Goal: Navigation & Orientation: Find specific page/section

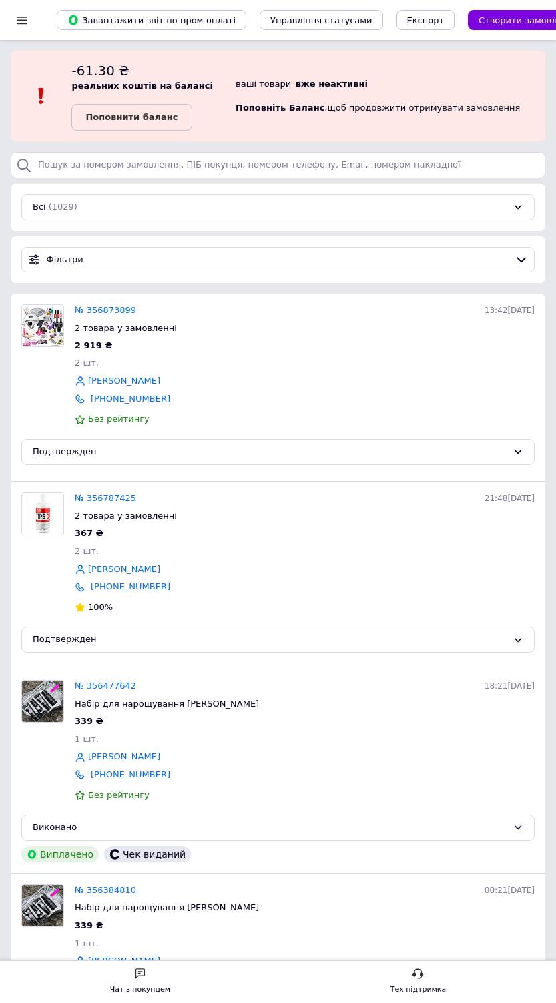
click at [15, 37] on div at bounding box center [21, 20] width 17 height 40
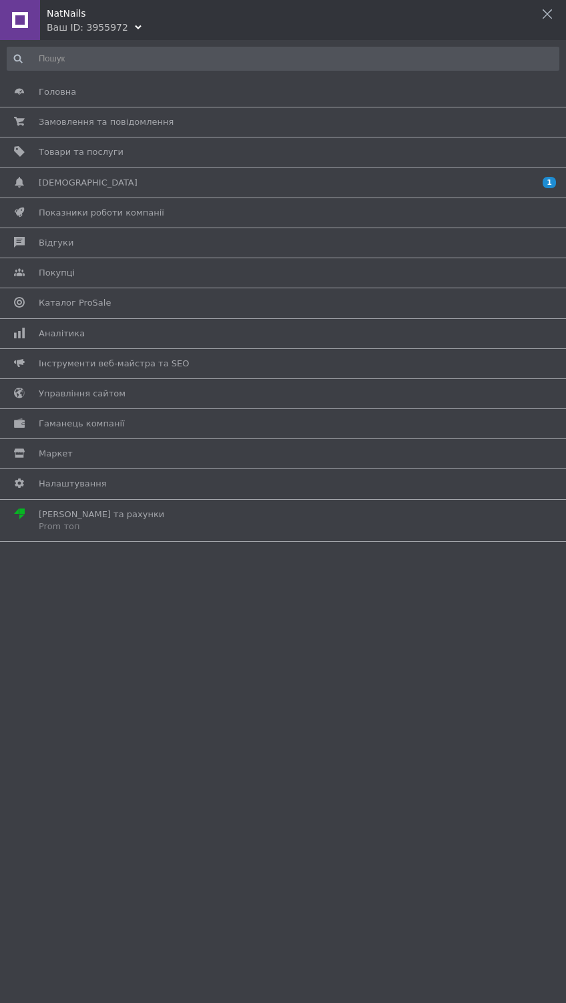
click at [149, 31] on div "NatNails Ваш ID: 3955972" at bounding box center [283, 17] width 566 height 34
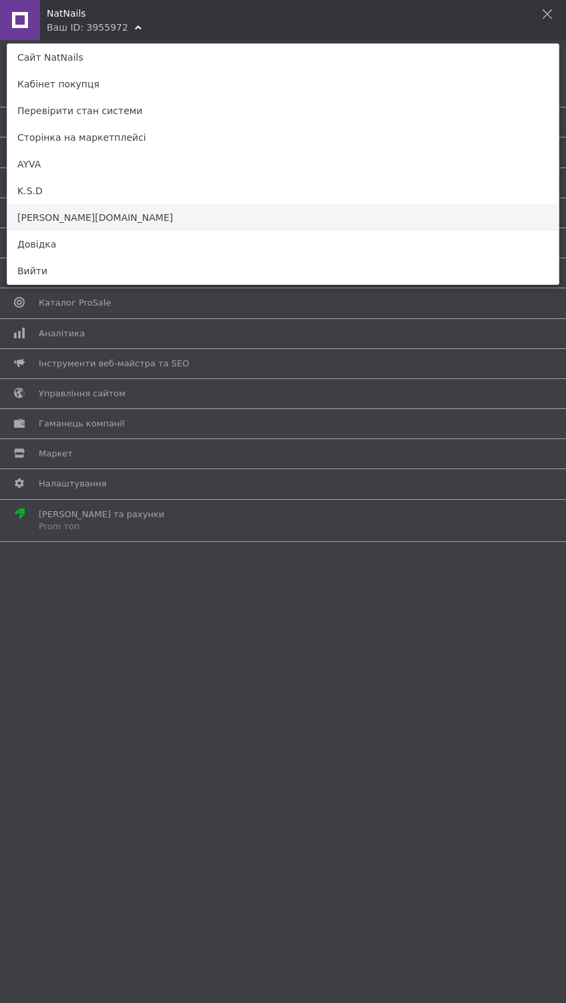
click at [222, 225] on link "[PERSON_NAME][DOMAIN_NAME]" at bounding box center [282, 217] width 551 height 27
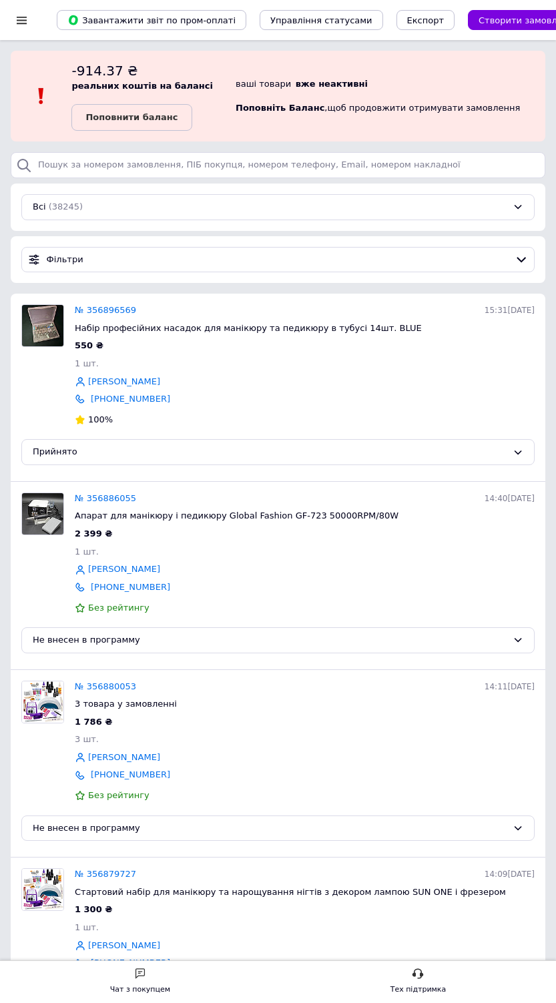
click at [30, 22] on div at bounding box center [21, 20] width 17 height 40
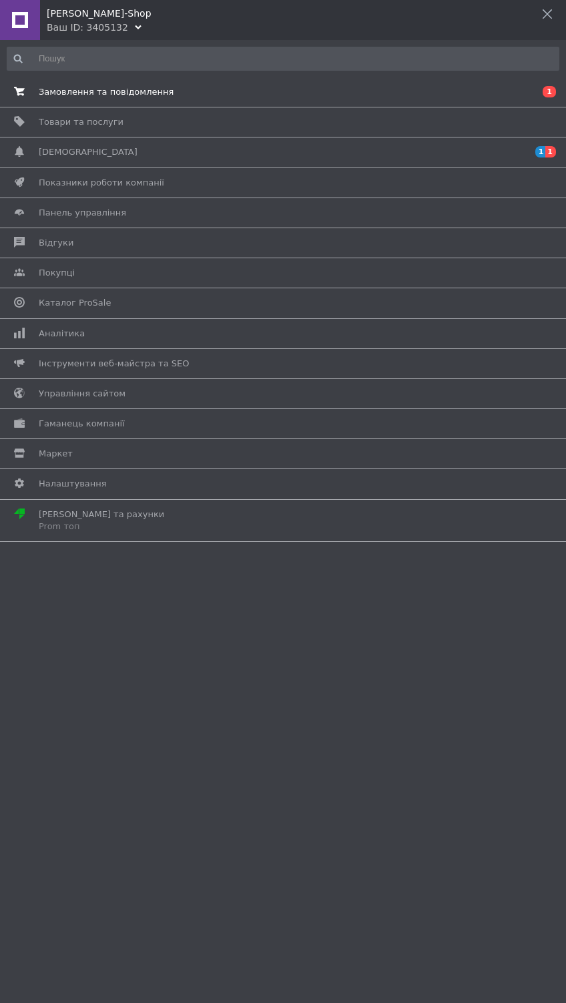
click at [39, 87] on span "Замовлення та повідомлення" at bounding box center [106, 92] width 135 height 12
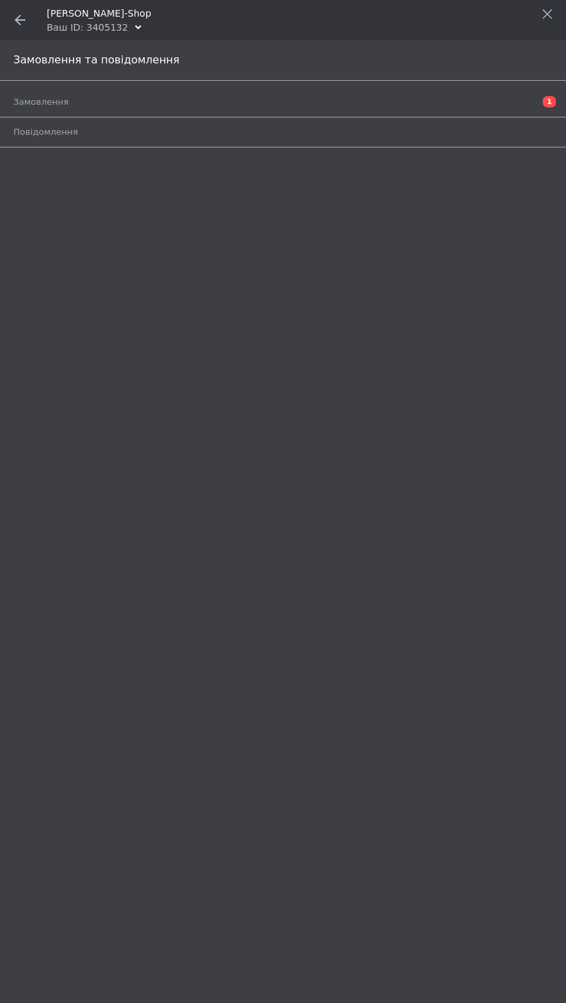
click at [21, 68] on div "Замовлення та повідомлення" at bounding box center [283, 60] width 566 height 41
click at [5, 79] on div "Замовлення та повідомлення" at bounding box center [283, 60] width 566 height 41
click at [15, 94] on link "Замовлення 1" at bounding box center [286, 102] width 546 height 23
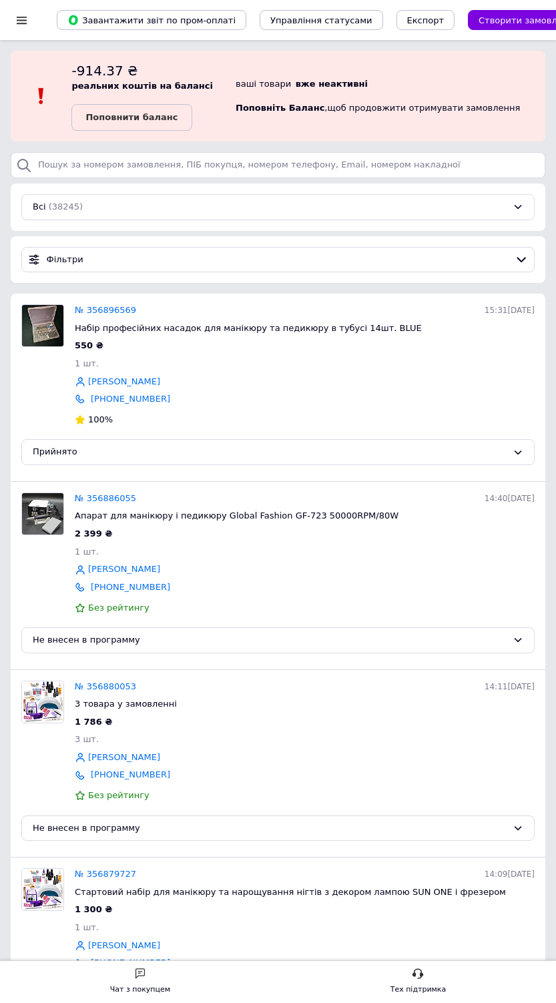
click at [21, 33] on div at bounding box center [21, 20] width 17 height 40
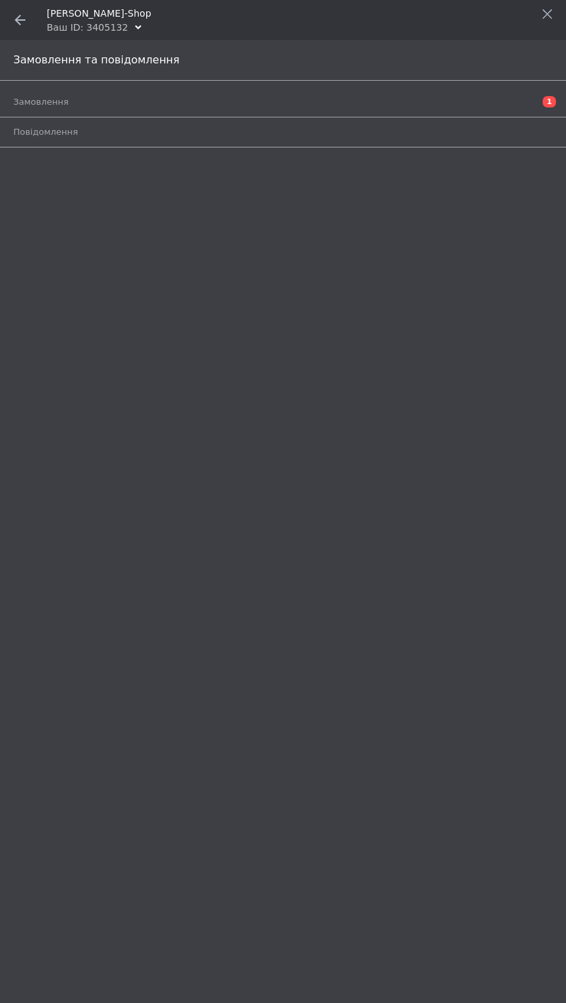
click at [109, 26] on div "Ваш ID: 3405132" at bounding box center [87, 27] width 81 height 13
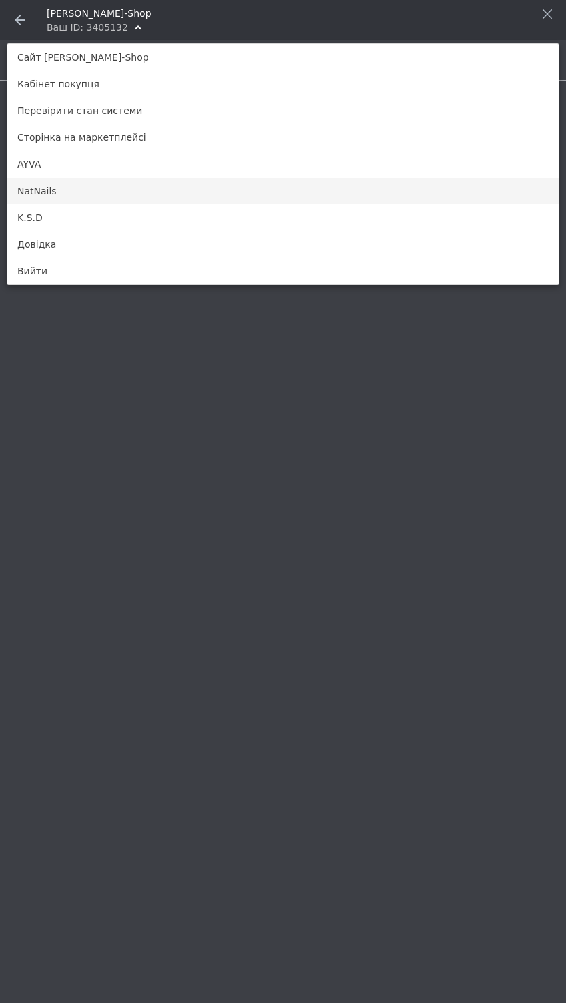
click at [19, 187] on link "NatNails" at bounding box center [282, 190] width 551 height 27
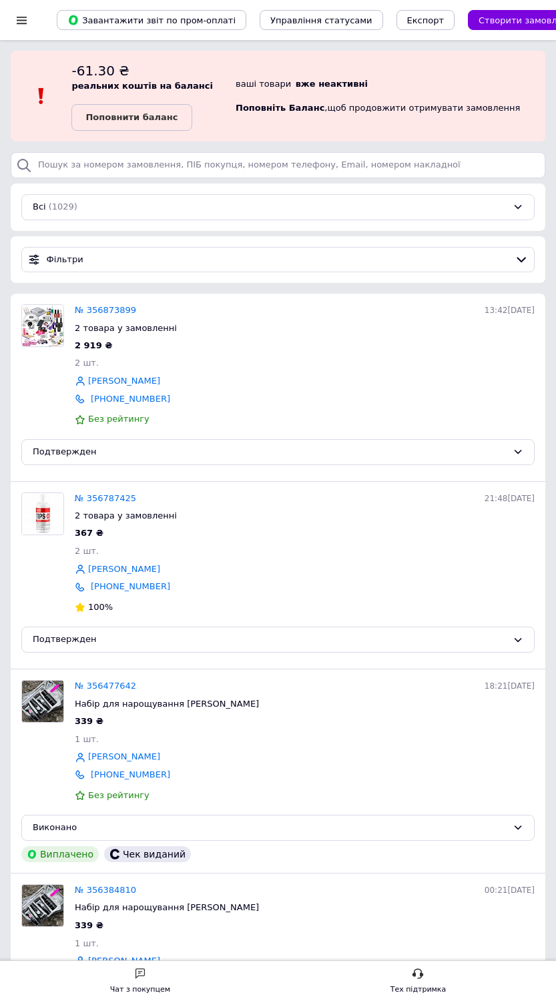
click at [21, 27] on div at bounding box center [21, 20] width 17 height 40
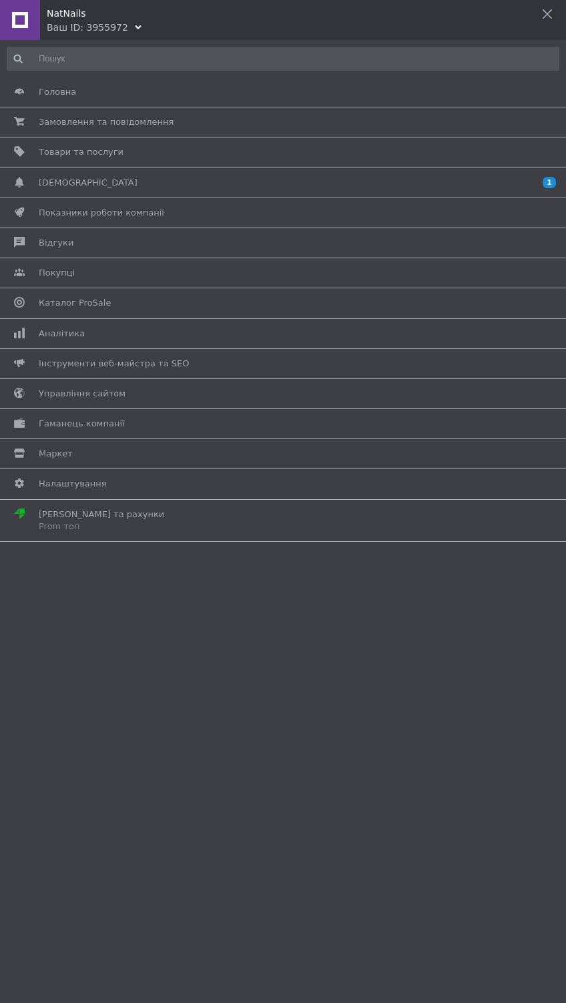
click at [117, 21] on div "NatNails Ваш ID: 3955972" at bounding box center [283, 17] width 566 height 34
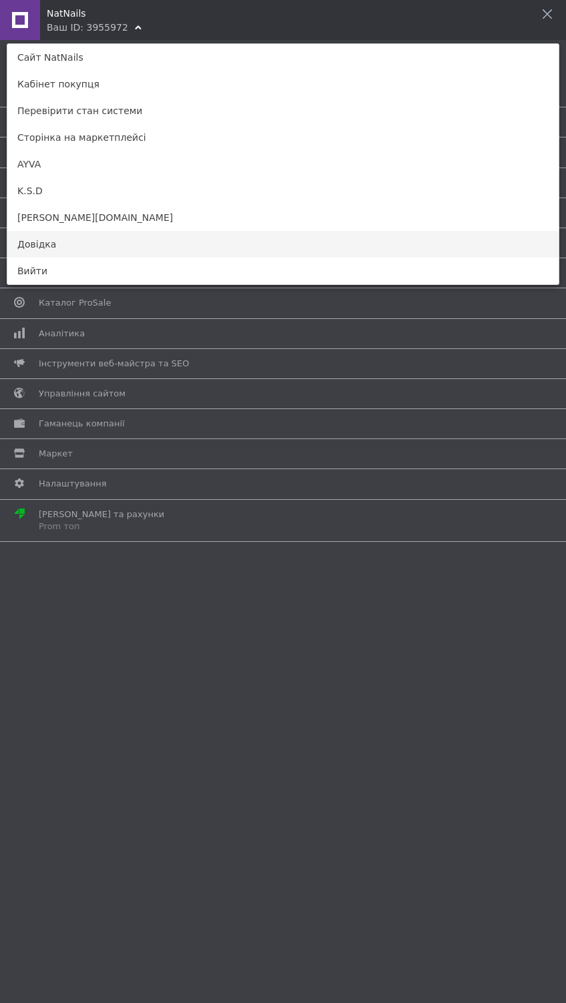
click at [83, 231] on link "Довідка" at bounding box center [282, 244] width 551 height 27
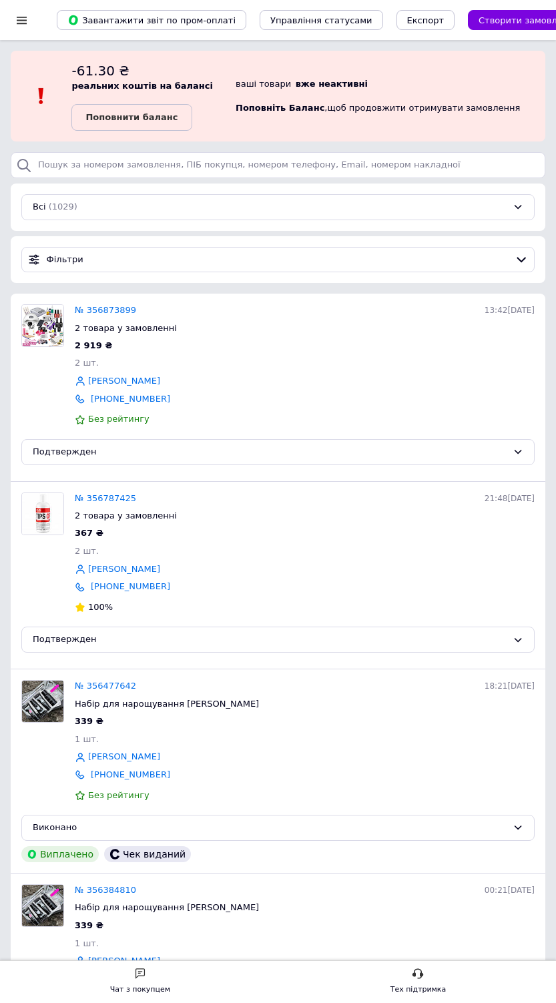
click at [30, 31] on div at bounding box center [21, 20] width 17 height 40
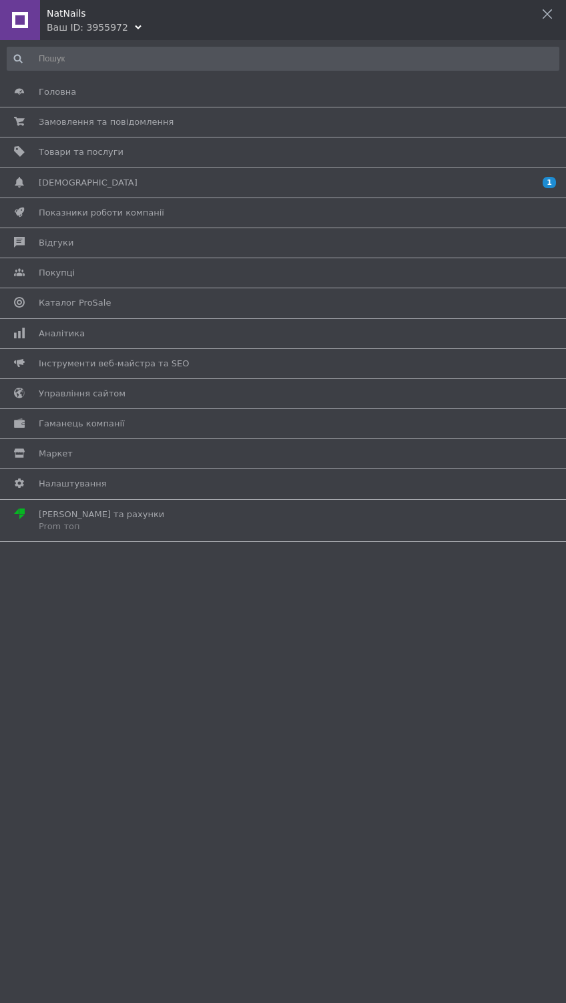
click at [117, 15] on div "NatNails" at bounding box center [306, 10] width 519 height 20
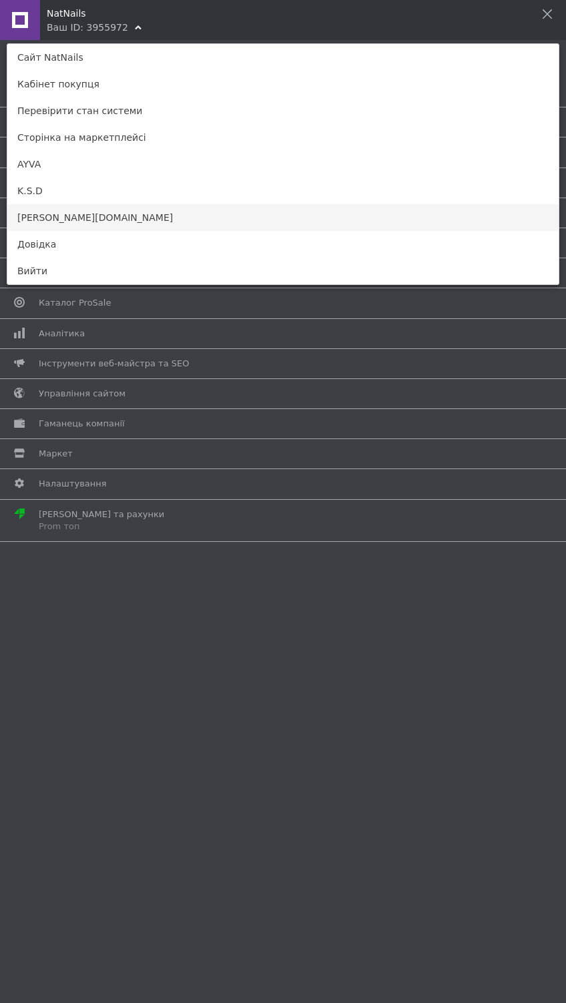
click at [124, 212] on link "mary-shop.in.ua" at bounding box center [282, 217] width 551 height 27
click at [119, 191] on link "K.S.D" at bounding box center [282, 190] width 551 height 27
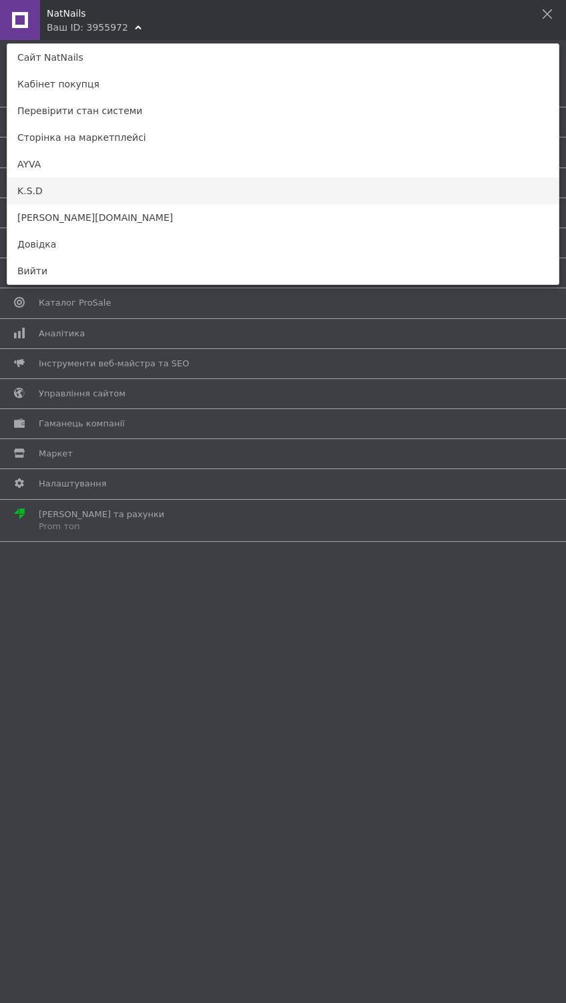
click at [123, 200] on link "K.S.D" at bounding box center [282, 190] width 551 height 27
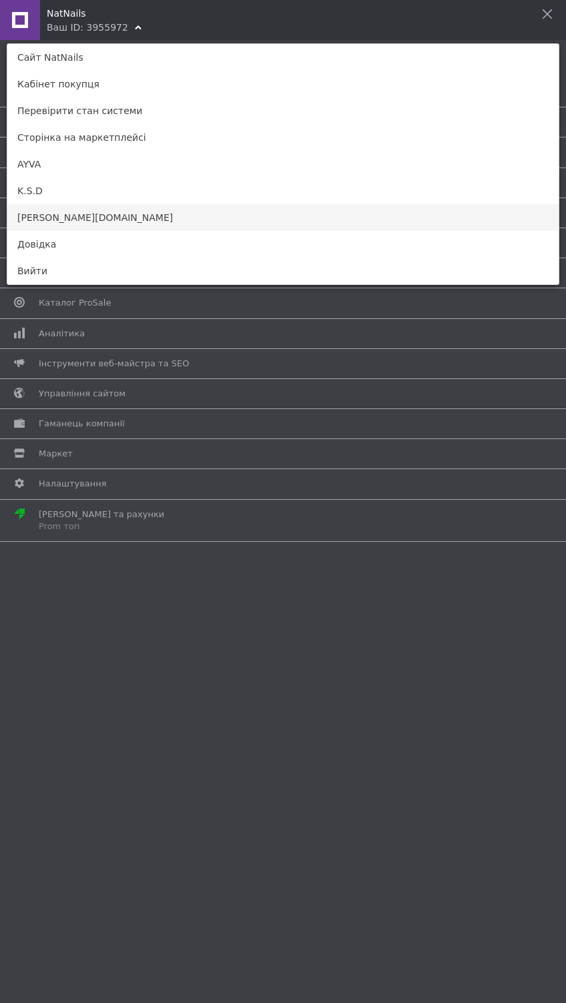
click at [121, 215] on link "mary-shop.in.ua" at bounding box center [282, 217] width 551 height 27
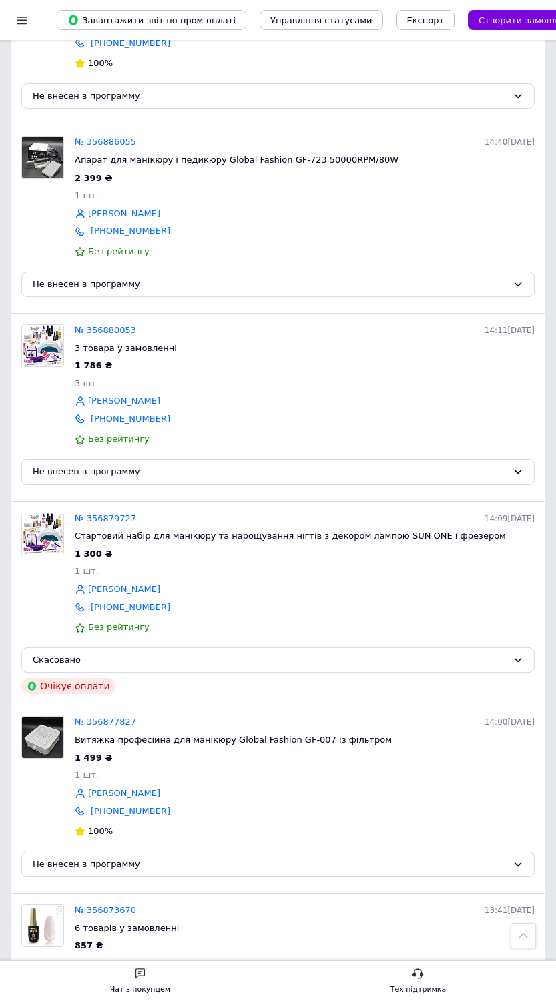
scroll to position [516, 0]
